Goal: Task Accomplishment & Management: Manage account settings

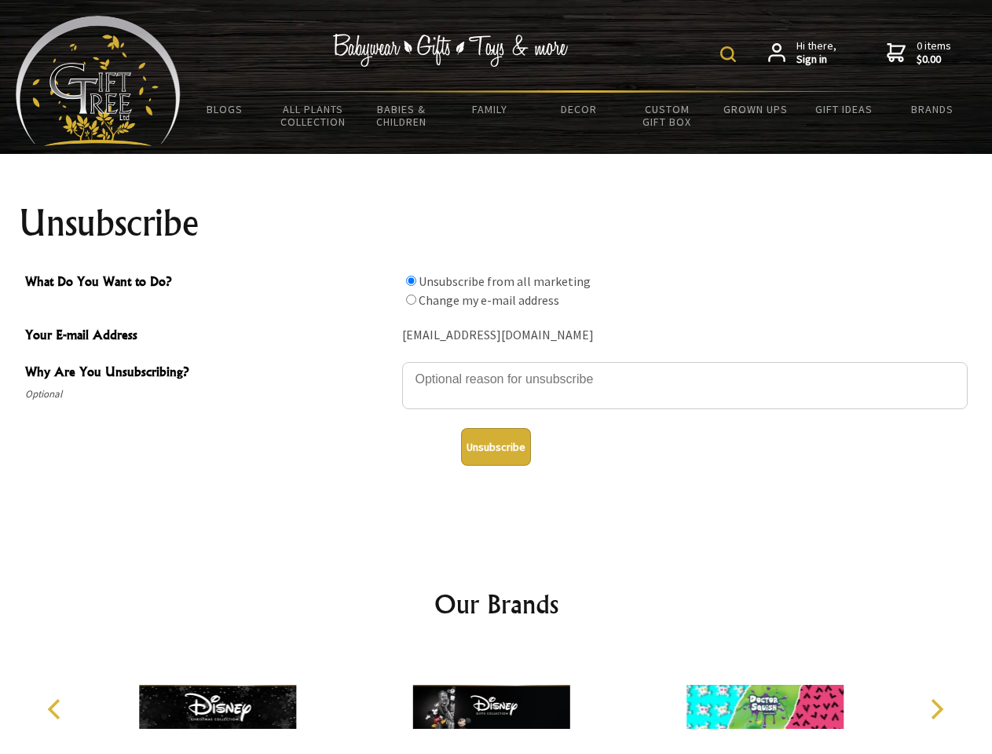
click at [731, 54] on img at bounding box center [728, 54] width 16 height 16
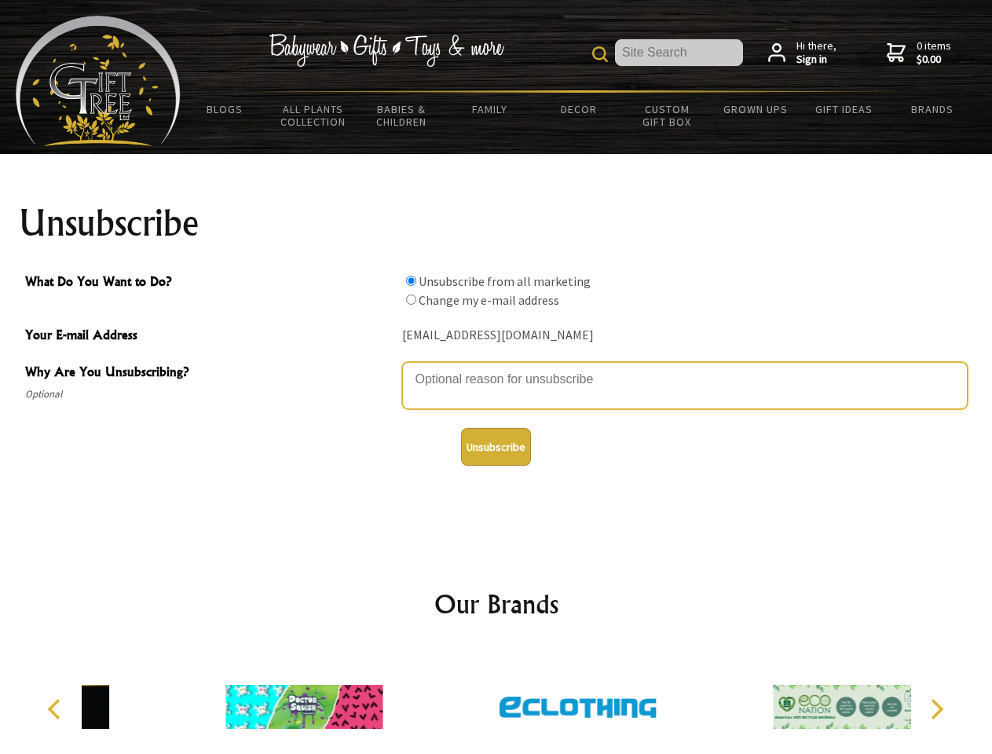
click at [496, 368] on textarea "Why Are You Unsubscribing?" at bounding box center [685, 385] width 566 height 47
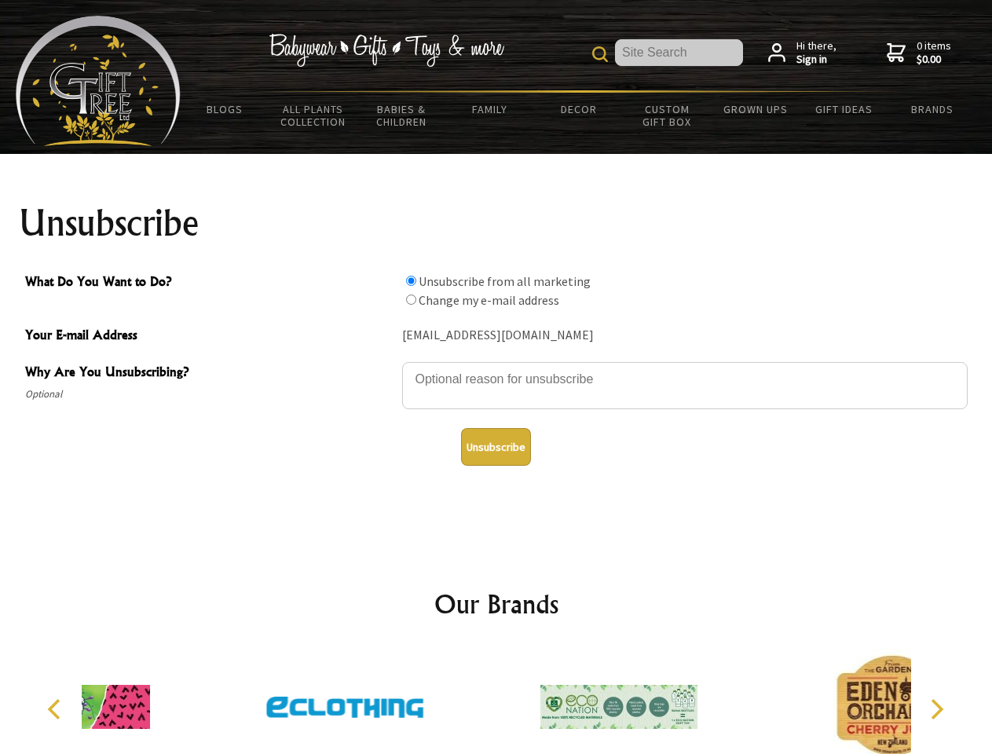
click at [411, 280] on input "What Do You Want to Do?" at bounding box center [411, 281] width 10 height 10
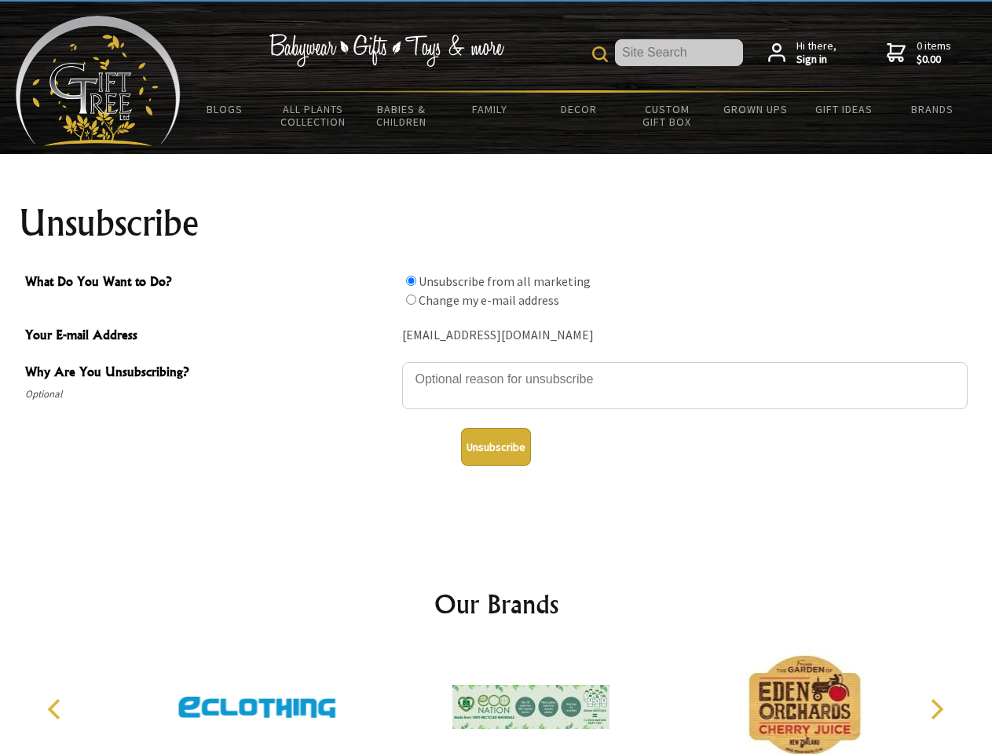
click at [411, 299] on input "What Do You Want to Do?" at bounding box center [411, 300] width 10 height 10
radio input "true"
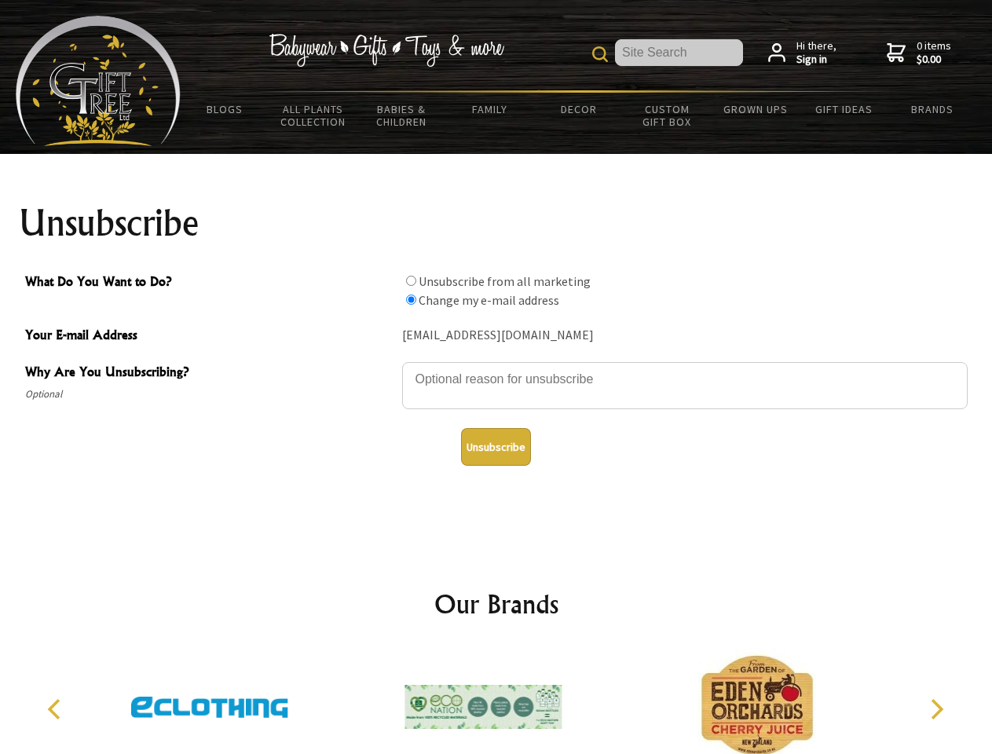
click at [496, 447] on button "Unsubscribe" at bounding box center [496, 447] width 70 height 38
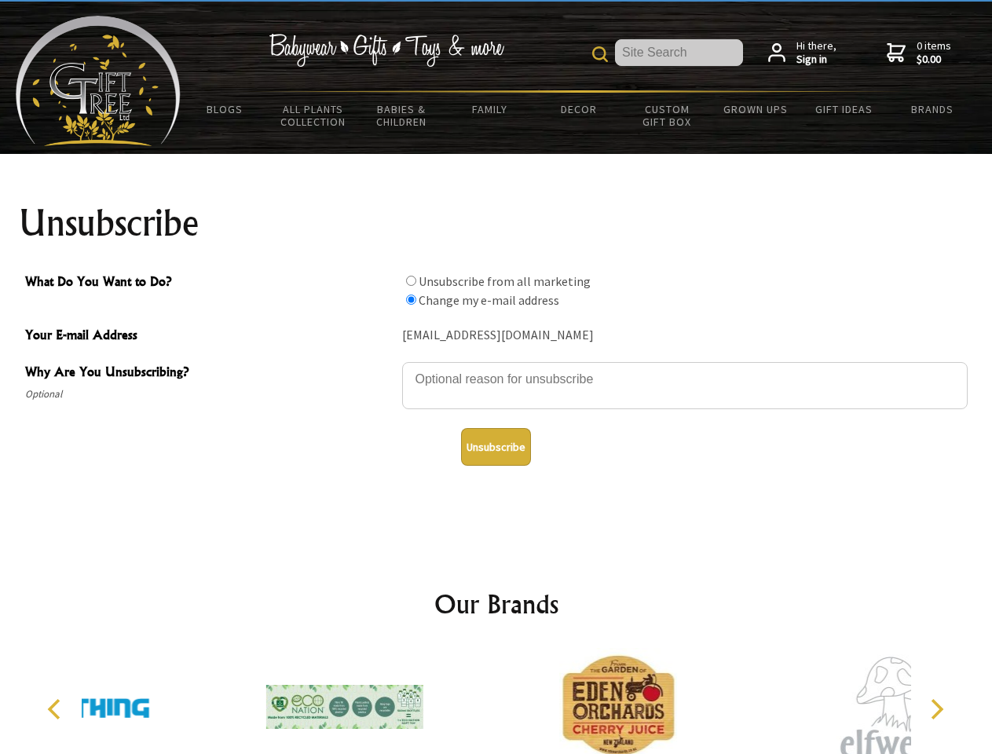
click at [57, 709] on icon "Previous" at bounding box center [56, 709] width 20 height 20
click at [936, 709] on icon "Next" at bounding box center [935, 709] width 20 height 20
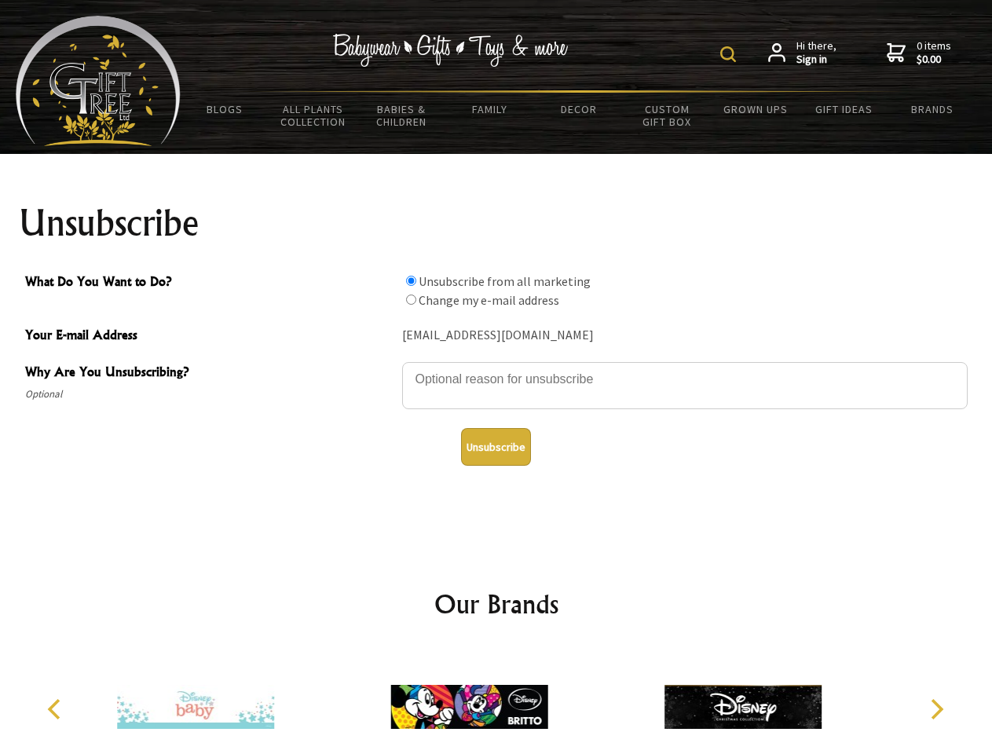
click at [731, 54] on img at bounding box center [728, 54] width 16 height 16
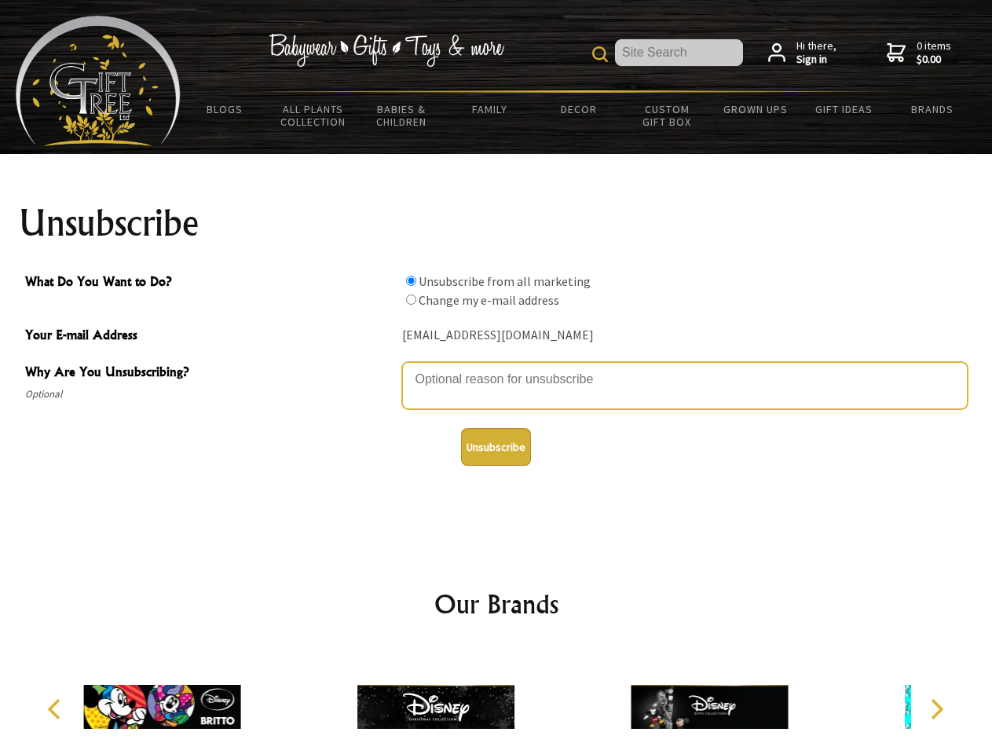
click at [496, 368] on textarea "Why Are You Unsubscribing?" at bounding box center [685, 385] width 566 height 47
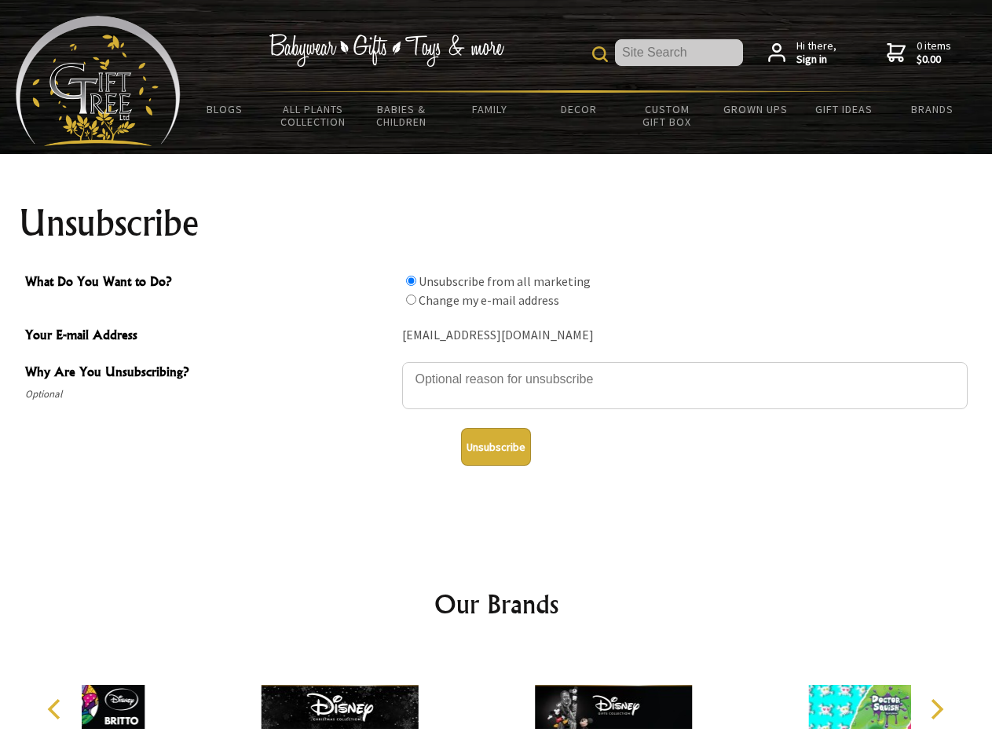
click at [411, 280] on input "What Do You Want to Do?" at bounding box center [411, 281] width 10 height 10
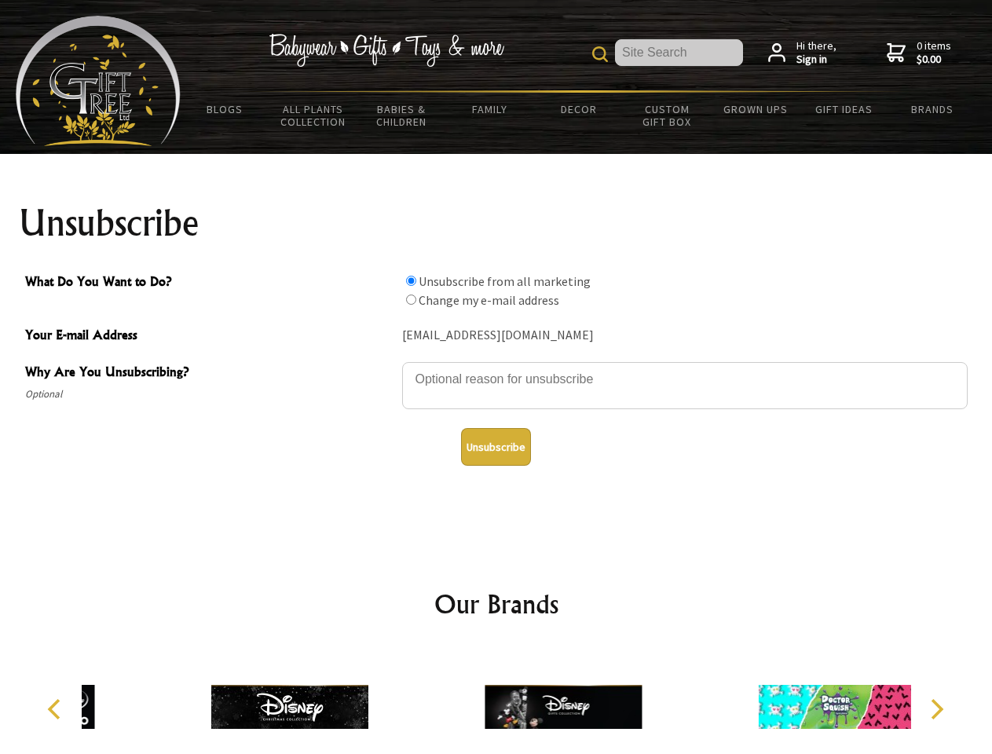
click at [411, 299] on input "What Do You Want to Do?" at bounding box center [411, 300] width 10 height 10
radio input "true"
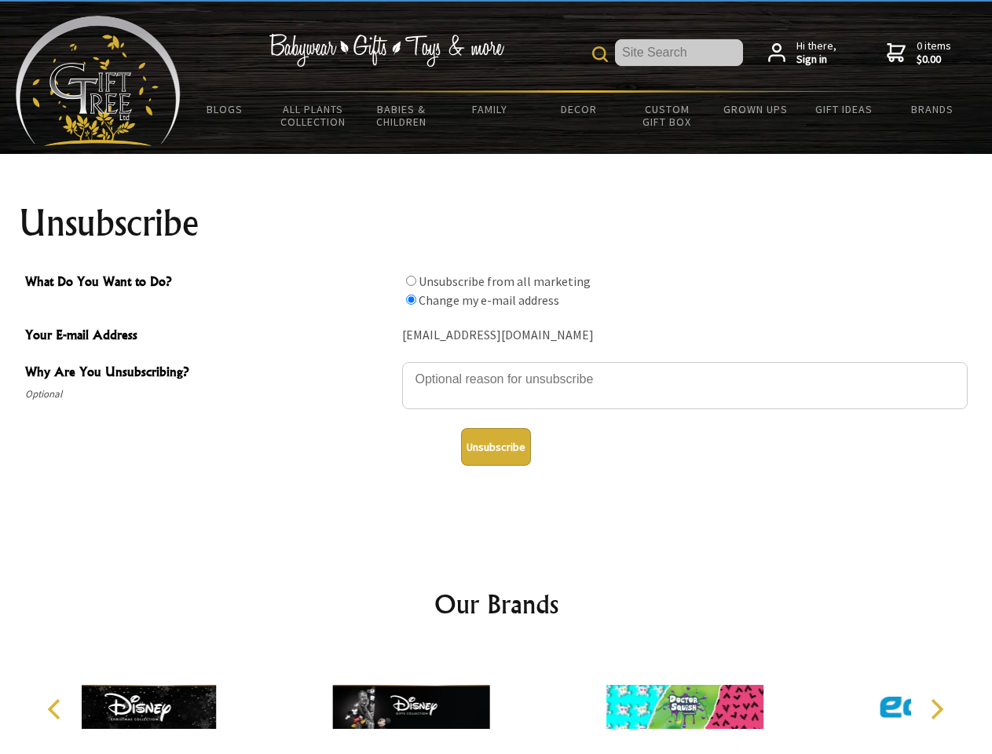
click at [496, 447] on button "Unsubscribe" at bounding box center [496, 447] width 70 height 38
click at [57, 709] on icon "Previous" at bounding box center [56, 709] width 20 height 20
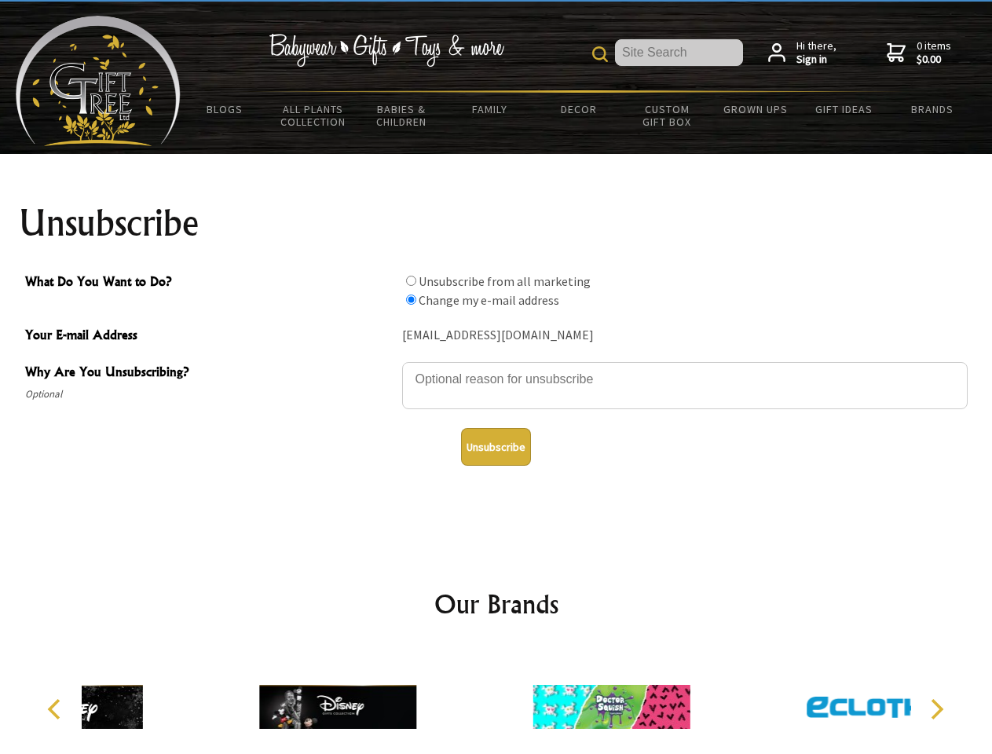
click at [936, 709] on icon "Next" at bounding box center [935, 709] width 20 height 20
